Goal: Information Seeking & Learning: Find specific fact

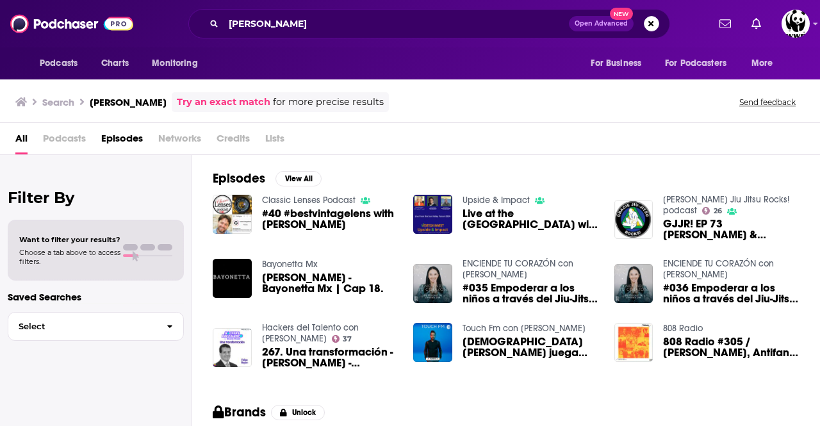
drag, startPoint x: 175, startPoint y: 142, endPoint x: 142, endPoint y: 140, distance: 32.7
click at [175, 142] on span "Networks" at bounding box center [179, 141] width 43 height 26
click at [62, 134] on span "Podcasts" at bounding box center [64, 141] width 43 height 26
click at [65, 140] on span "Podcasts" at bounding box center [64, 141] width 43 height 26
click at [26, 140] on span "All" at bounding box center [21, 141] width 12 height 26
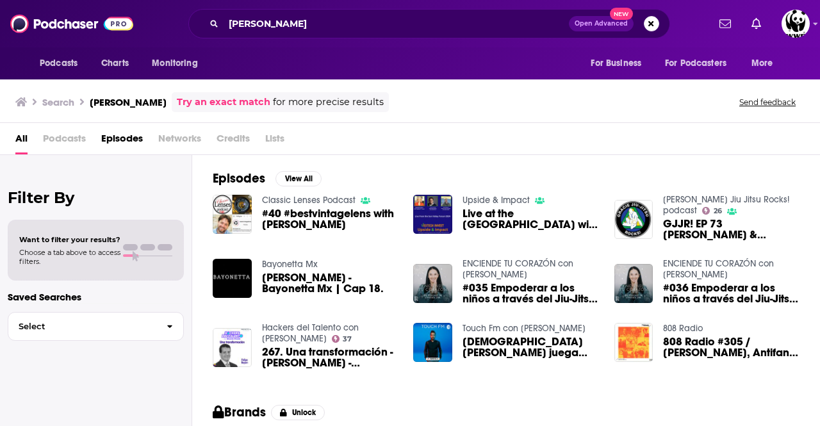
click at [503, 213] on span "Live at the [GEOGRAPHIC_DATA] with [PERSON_NAME] and [PERSON_NAME]" at bounding box center [530, 219] width 136 height 22
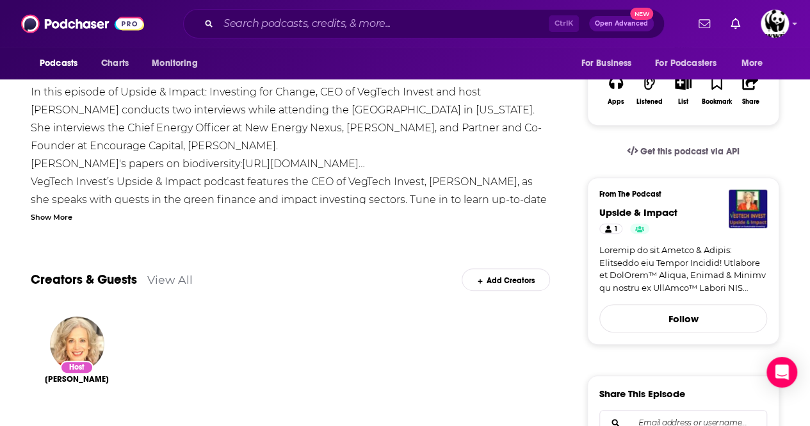
scroll to position [192, 0]
